Goal: Transaction & Acquisition: Obtain resource

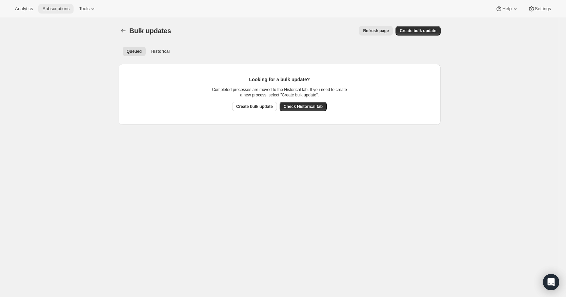
click at [59, 8] on span "Subscriptions" at bounding box center [55, 8] width 27 height 5
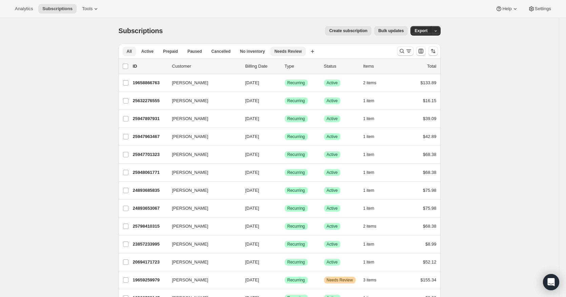
click at [286, 52] on span "Needs Review" at bounding box center [287, 51] width 27 height 5
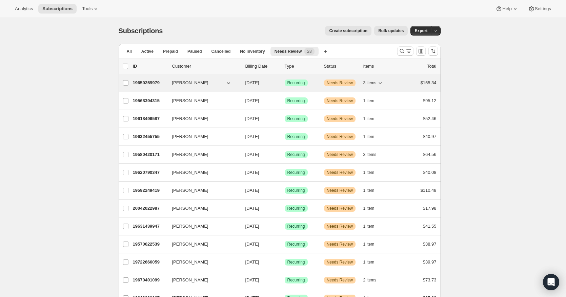
click at [300, 85] on span "Recurring" at bounding box center [296, 82] width 18 height 5
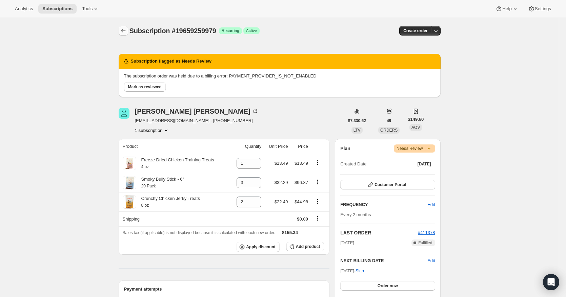
click at [126, 33] on icon "Subscriptions" at bounding box center [123, 30] width 7 height 7
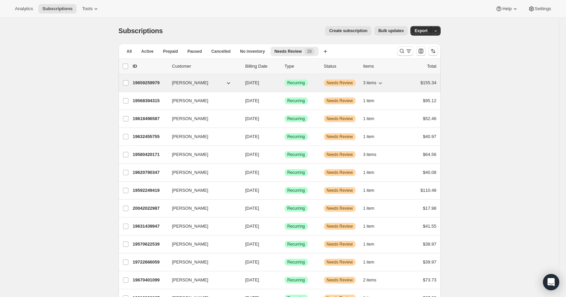
click at [288, 81] on span "Success Recurring" at bounding box center [295, 83] width 23 height 7
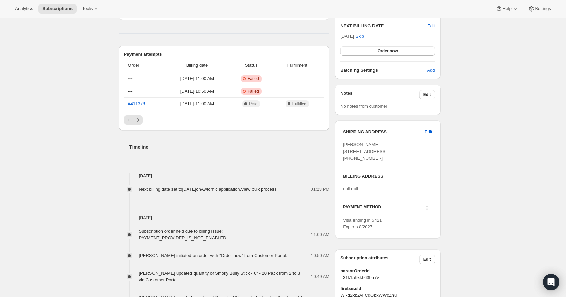
scroll to position [237, 0]
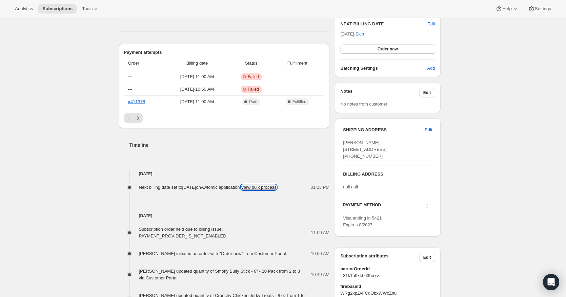
click at [241, 190] on button "View bulk process" at bounding box center [259, 187] width 36 height 5
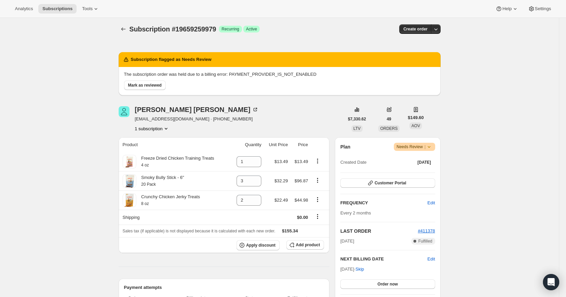
scroll to position [0, 0]
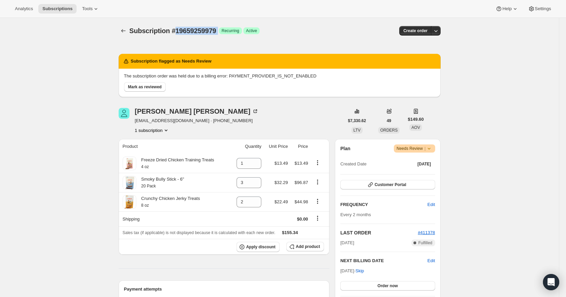
drag, startPoint x: 177, startPoint y: 28, endPoint x: 221, endPoint y: 29, distance: 44.4
click at [221, 29] on div "Subscription #19659259979 Success Recurring Success Active" at bounding box center [227, 30] width 196 height 9
click at [193, 28] on span "Subscription #19659259979" at bounding box center [172, 30] width 87 height 7
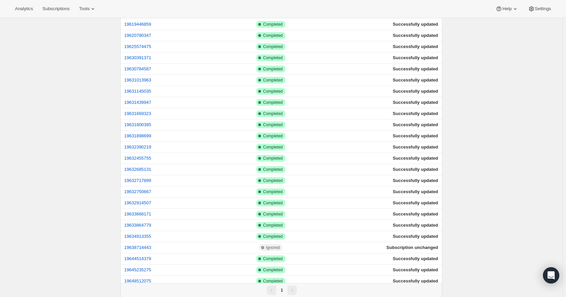
scroll to position [589, 0]
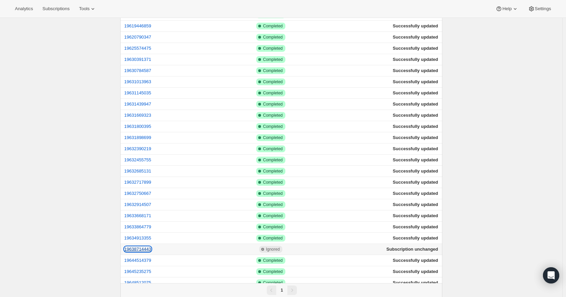
click at [146, 249] on button "19638714443" at bounding box center [137, 249] width 27 height 5
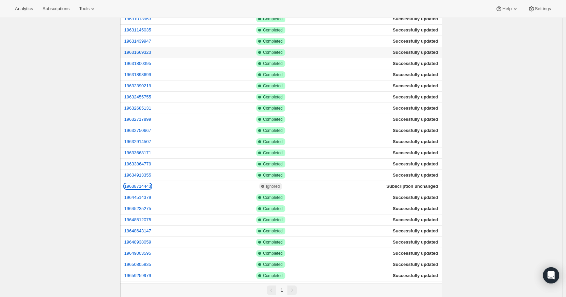
scroll to position [792, 0]
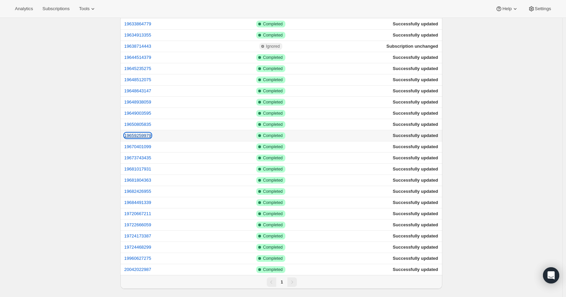
click at [146, 134] on button "19659259979" at bounding box center [137, 135] width 27 height 5
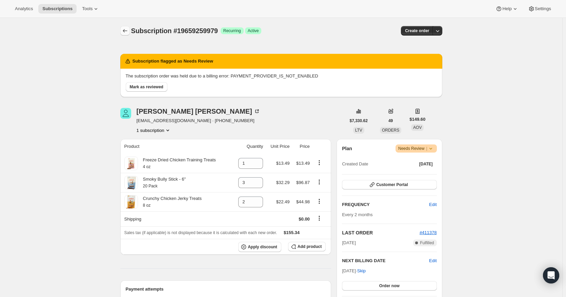
click at [128, 31] on icon "Subscriptions" at bounding box center [125, 30] width 7 height 7
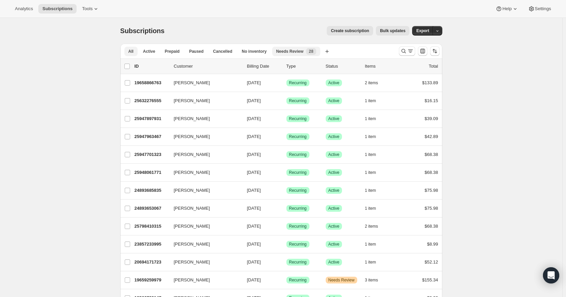
click at [286, 53] on span "Needs Review" at bounding box center [289, 51] width 27 height 5
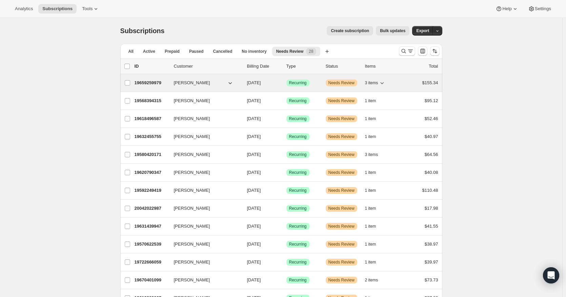
click at [268, 86] on p "10/07/2025" at bounding box center [264, 83] width 34 height 7
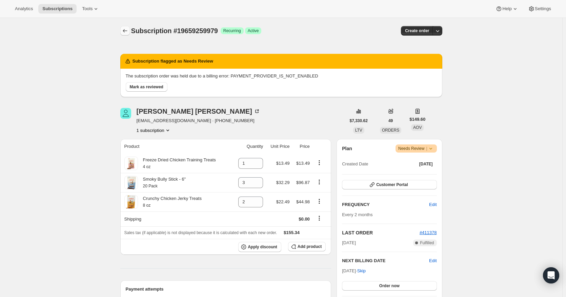
click at [124, 29] on icon "Subscriptions" at bounding box center [125, 30] width 7 height 7
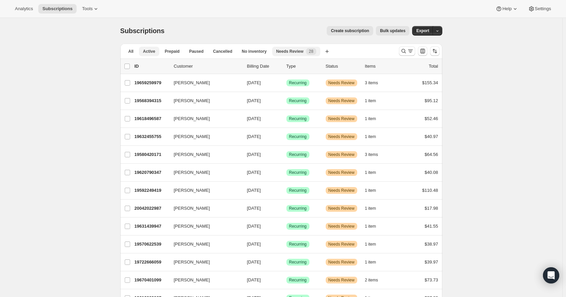
click at [150, 54] on span "Active" at bounding box center [149, 51] width 12 height 5
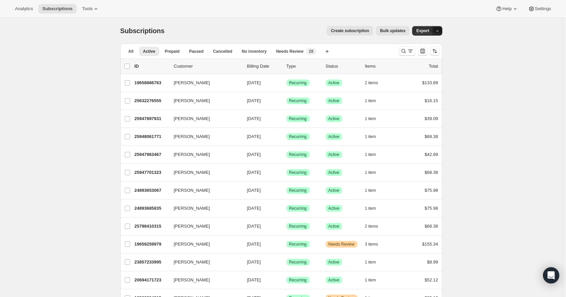
click at [441, 30] on button "button" at bounding box center [436, 30] width 9 height 9
click at [420, 44] on span "Subscription data" at bounding box center [403, 44] width 34 height 5
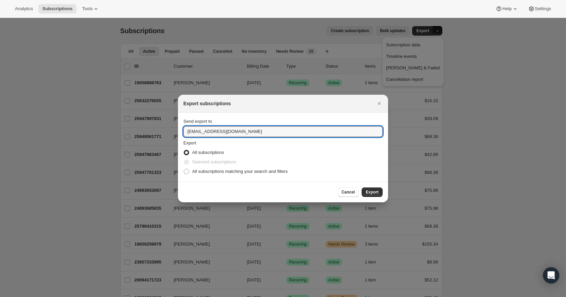
drag, startPoint x: 197, startPoint y: 132, endPoint x: 170, endPoint y: 132, distance: 26.8
type input "jacob.steele@pupford.com"
click at [187, 172] on span ":rfj:" at bounding box center [186, 171] width 5 height 5
click at [184, 169] on input "All subscriptions matching your search and filters" at bounding box center [184, 169] width 0 height 0
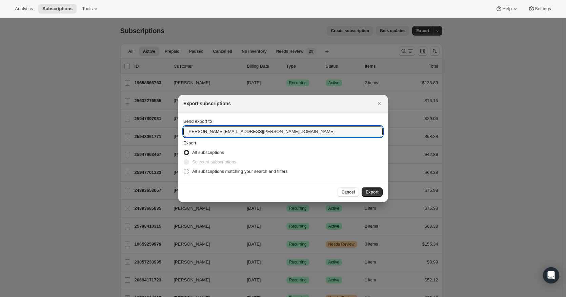
radio input "true"
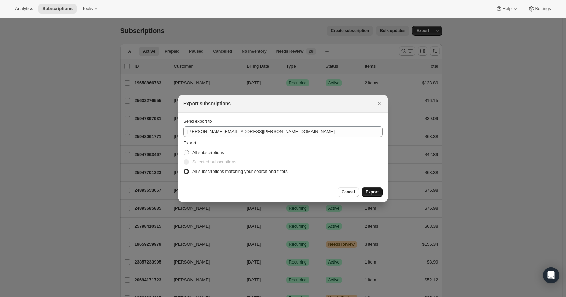
click at [370, 191] on span "Export" at bounding box center [371, 192] width 13 height 5
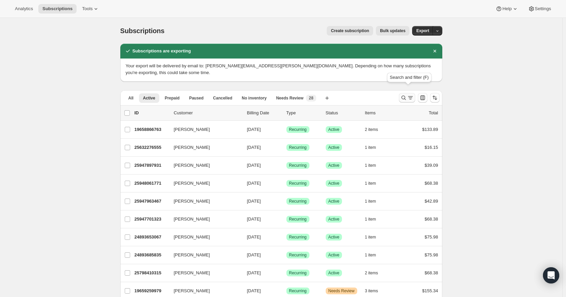
click at [413, 94] on icon "Search and filter results" at bounding box center [410, 97] width 7 height 7
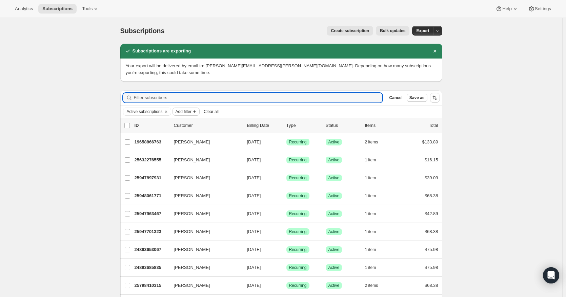
click at [187, 109] on span "Add filter" at bounding box center [183, 111] width 16 height 5
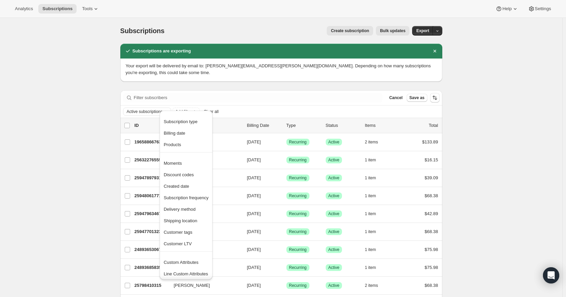
scroll to position [2, 0]
click at [182, 260] on span "Custom Attributes" at bounding box center [181, 260] width 35 height 5
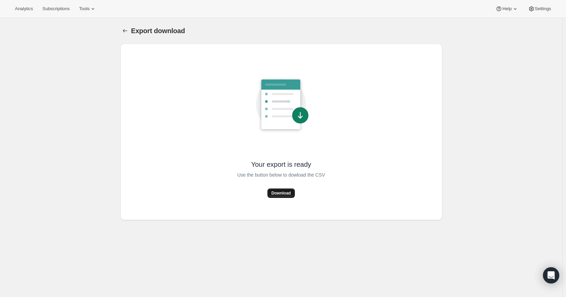
click at [283, 192] on span "Download" at bounding box center [280, 193] width 19 height 5
click at [125, 31] on icon "Export download" at bounding box center [125, 30] width 7 height 7
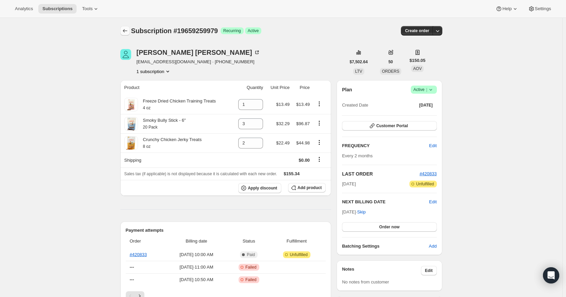
click at [128, 26] on button "Subscriptions" at bounding box center [124, 30] width 9 height 9
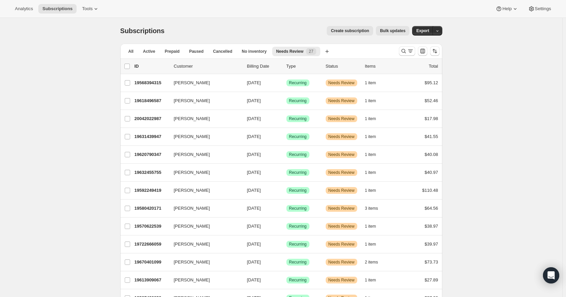
click at [132, 51] on span "All" at bounding box center [130, 51] width 5 height 5
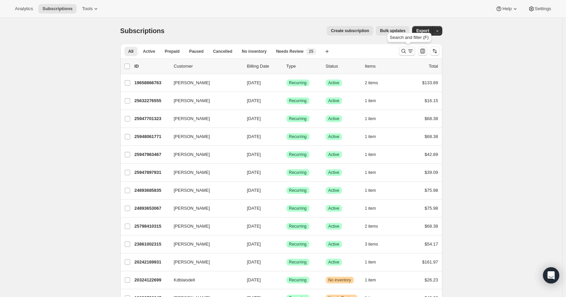
click at [411, 51] on icon "Search and filter results" at bounding box center [410, 51] width 7 height 7
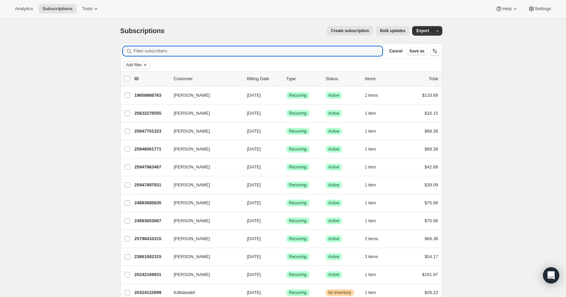
click at [139, 64] on span "Add filter" at bounding box center [134, 64] width 16 height 5
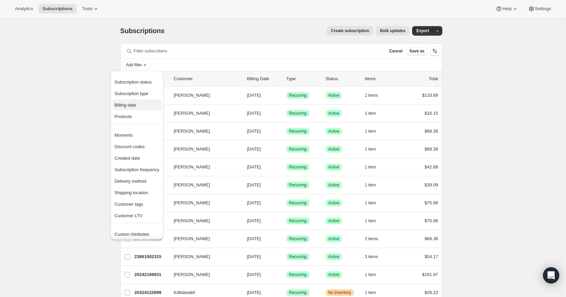
click at [137, 104] on span "Billing date" at bounding box center [136, 105] width 45 height 7
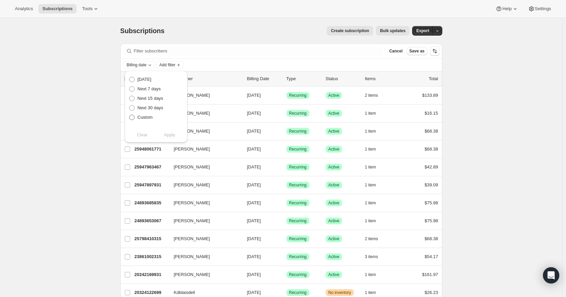
click at [133, 118] on span at bounding box center [131, 117] width 5 height 5
click at [129, 115] on input "Custom" at bounding box center [129, 115] width 0 height 0
radio input "true"
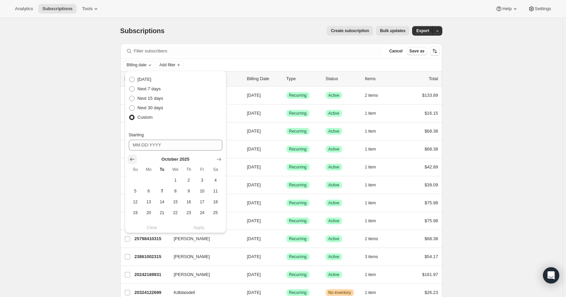
click at [134, 159] on icon "Show previous month, September 2025" at bounding box center [132, 159] width 7 height 7
click at [134, 159] on icon "Show previous month, August 2025" at bounding box center [132, 159] width 7 height 7
click at [134, 159] on icon "Show previous month, July 2025" at bounding box center [132, 159] width 7 height 7
click at [134, 159] on icon "Show previous month, June 2025" at bounding box center [132, 159] width 7 height 7
click at [134, 159] on icon "Show previous month, May 2025" at bounding box center [132, 159] width 7 height 7
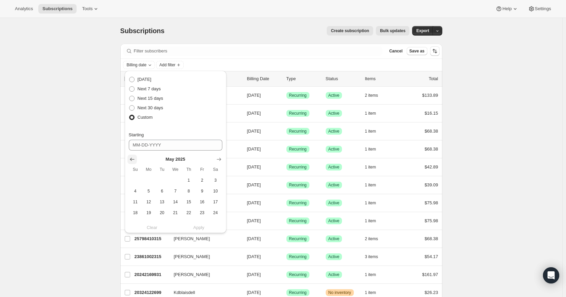
click at [134, 159] on icon "Show previous month, April 2025" at bounding box center [132, 159] width 7 height 7
click at [134, 159] on icon "Show previous month, March 2025" at bounding box center [132, 159] width 7 height 7
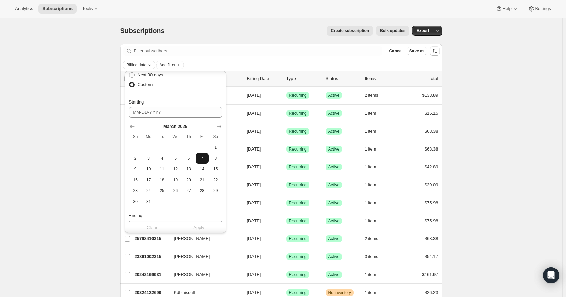
scroll to position [34, 0]
click at [165, 190] on span "25" at bounding box center [162, 189] width 8 height 5
type input "03-25-2025"
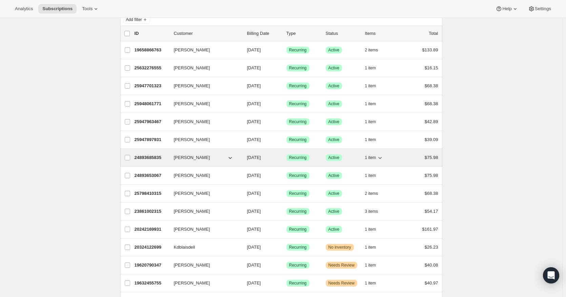
scroll to position [0, 0]
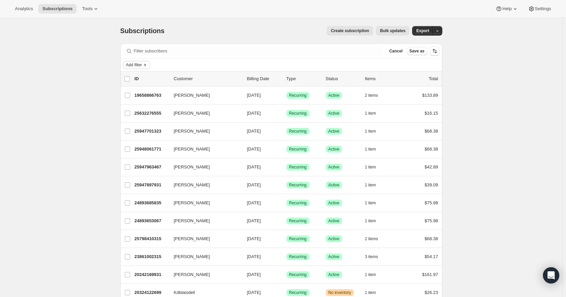
click at [146, 65] on icon "Add filter" at bounding box center [145, 65] width 3 height 3
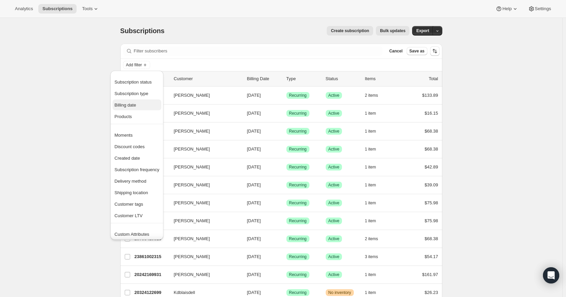
click at [132, 104] on span "Billing date" at bounding box center [125, 105] width 22 height 5
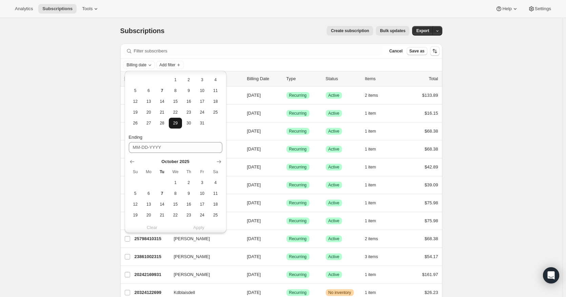
scroll to position [102, 0]
click at [149, 146] on input "Ending" at bounding box center [175, 146] width 93 height 11
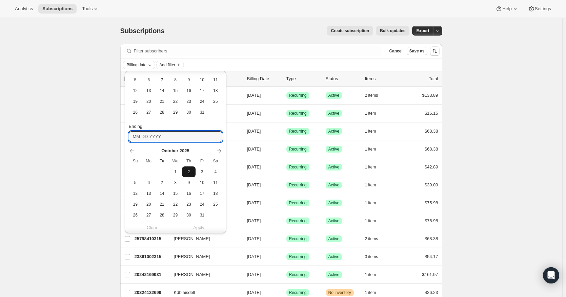
scroll to position [125, 0]
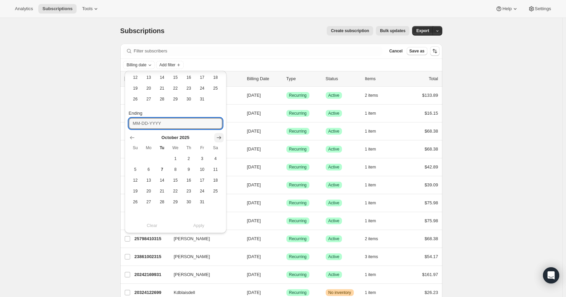
click at [219, 138] on icon "Show next month, November 2025" at bounding box center [218, 137] width 4 height 3
click at [219, 138] on icon "Show next month, December 2025" at bounding box center [218, 137] width 4 height 3
click at [219, 138] on icon "Show next month, January 2026" at bounding box center [218, 137] width 4 height 3
click at [219, 138] on icon "Show next month, February 2026" at bounding box center [218, 137] width 4 height 3
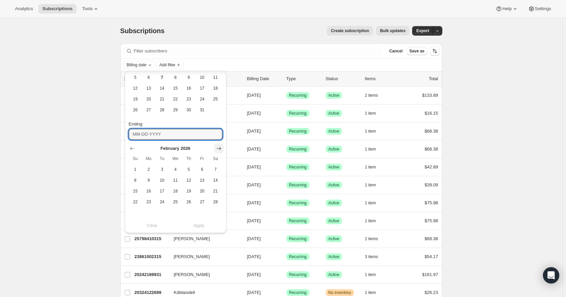
click at [219, 138] on input "Ending" at bounding box center [175, 134] width 93 height 11
click at [219, 148] on icon "Show next month, March 2026" at bounding box center [218, 148] width 7 height 7
click at [132, 148] on icon "Show previous month, February 2026" at bounding box center [132, 148] width 7 height 7
click at [132, 148] on icon "Show previous month, January 2026" at bounding box center [132, 148] width 7 height 7
click at [132, 148] on icon "Show previous month, December 2025" at bounding box center [132, 148] width 7 height 7
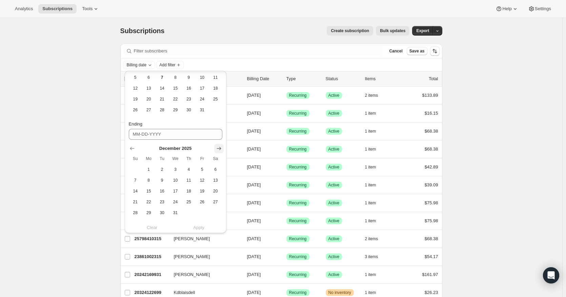
click at [221, 149] on icon "Show next month, January 2026" at bounding box center [218, 148] width 7 height 7
click at [220, 149] on icon "Show next month, February 2026" at bounding box center [218, 148] width 4 height 3
click at [220, 149] on icon "Show next month, March 2026" at bounding box center [218, 148] width 4 height 3
click at [220, 149] on icon "Show next month, April 2026" at bounding box center [218, 148] width 4 height 3
click at [220, 149] on icon "Show next month, May 2026" at bounding box center [218, 148] width 4 height 3
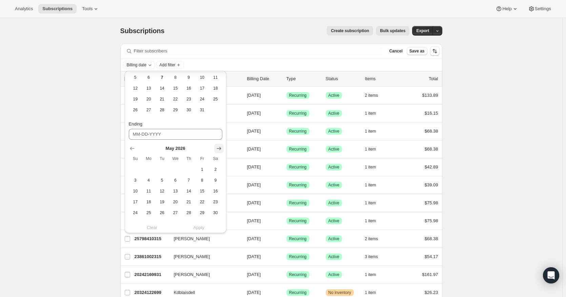
click at [220, 149] on icon "Show next month, June 2026" at bounding box center [218, 148] width 4 height 3
click at [220, 149] on icon "Show next month, July 2026" at bounding box center [218, 148] width 4 height 3
click at [220, 149] on icon "Show next month, August 2026" at bounding box center [218, 148] width 4 height 3
click at [220, 149] on icon "Show next month, September 2026" at bounding box center [218, 148] width 4 height 3
click at [220, 149] on icon "Show next month, October 2026" at bounding box center [218, 148] width 4 height 3
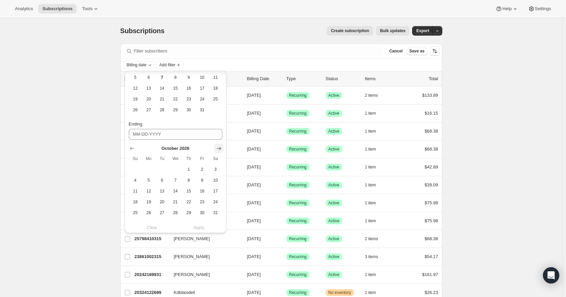
click at [220, 149] on icon "Show next month, November 2026" at bounding box center [218, 148] width 4 height 3
click at [135, 148] on icon "Show previous month, October 2026" at bounding box center [132, 148] width 7 height 7
click at [176, 180] on span "7" at bounding box center [175, 180] width 8 height 5
click at [184, 180] on button "8" at bounding box center [188, 180] width 13 height 11
type input "10-08-2026"
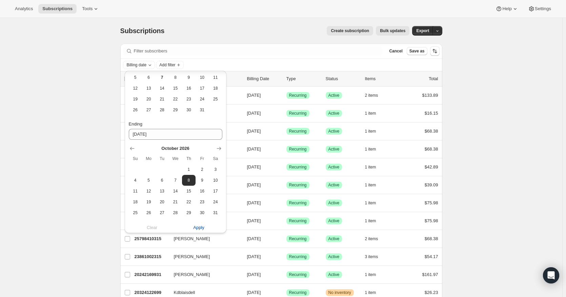
click at [201, 229] on span "Apply" at bounding box center [198, 228] width 11 height 7
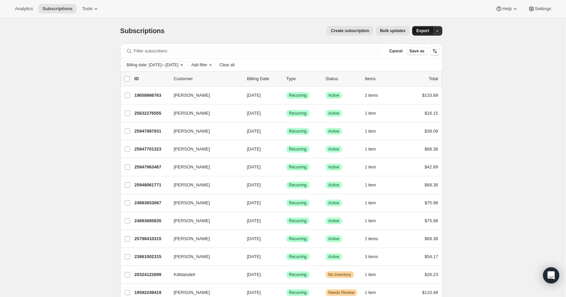
click at [428, 32] on span "Export" at bounding box center [422, 30] width 13 height 5
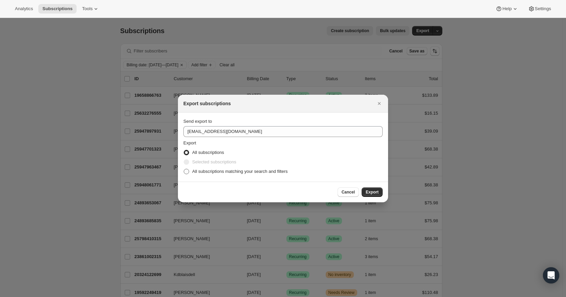
click at [186, 172] on span ":r6:" at bounding box center [186, 171] width 5 height 5
click at [184, 169] on input "All subscriptions matching your search and filters" at bounding box center [184, 169] width 0 height 0
radio input "true"
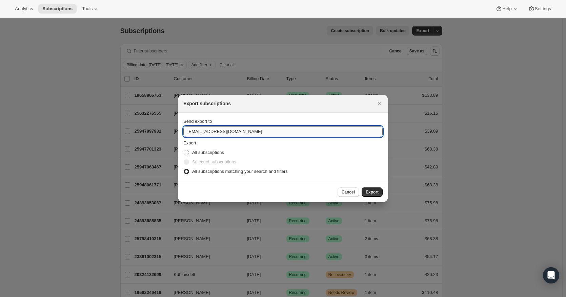
click at [192, 130] on input "hello@pupford.com" at bounding box center [282, 131] width 199 height 11
type input "jacob.steele@pupford.com"
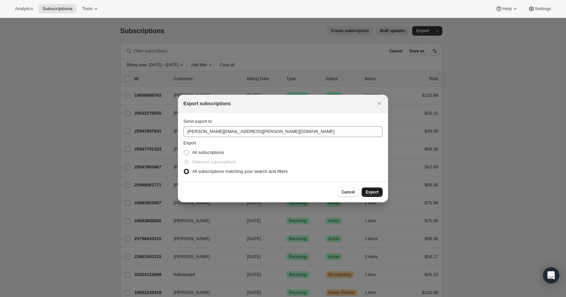
click at [373, 193] on span "Export" at bounding box center [371, 192] width 13 height 5
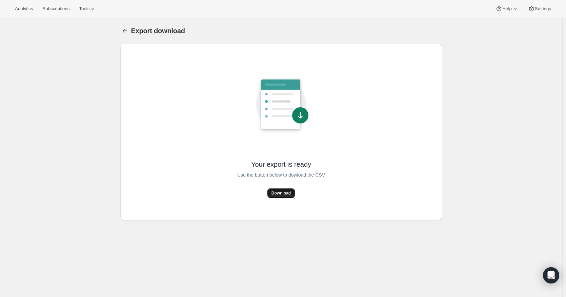
click at [290, 193] on span "Download" at bounding box center [280, 193] width 19 height 5
